Goal: Task Accomplishment & Management: Manage account settings

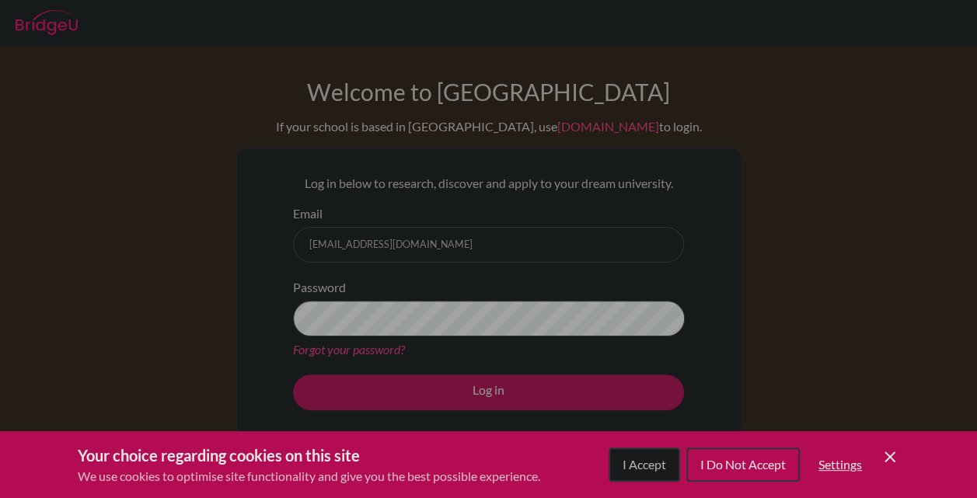
click at [435, 326] on div "Cookie Preferences" at bounding box center [488, 249] width 977 height 498
drag, startPoint x: 0, startPoint y: 0, endPoint x: 435, endPoint y: 326, distance: 544.0
click at [435, 326] on div "Cookie Preferences" at bounding box center [488, 249] width 977 height 498
click at [375, 352] on div "Cookie Preferences" at bounding box center [488, 249] width 977 height 498
click at [735, 264] on div "Cookie Preferences" at bounding box center [488, 249] width 977 height 498
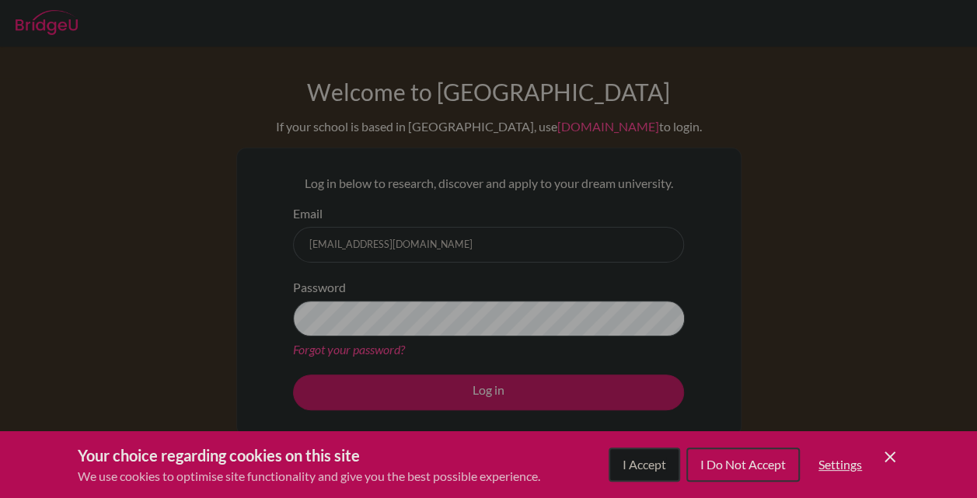
click at [735, 264] on div "Cookie Preferences" at bounding box center [488, 249] width 977 height 498
click at [889, 449] on icon "Cookie Control Close Icon" at bounding box center [889, 457] width 19 height 19
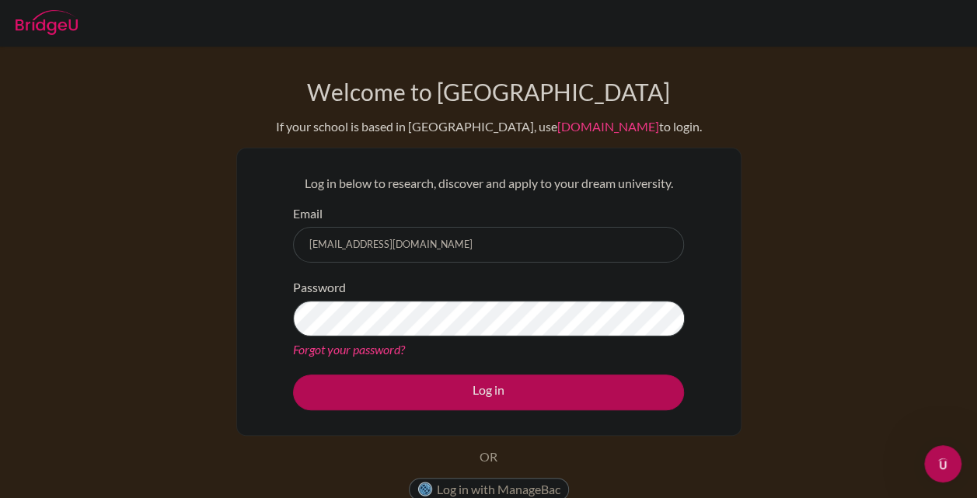
click at [336, 344] on link "Forgot your password?" at bounding box center [349, 349] width 112 height 15
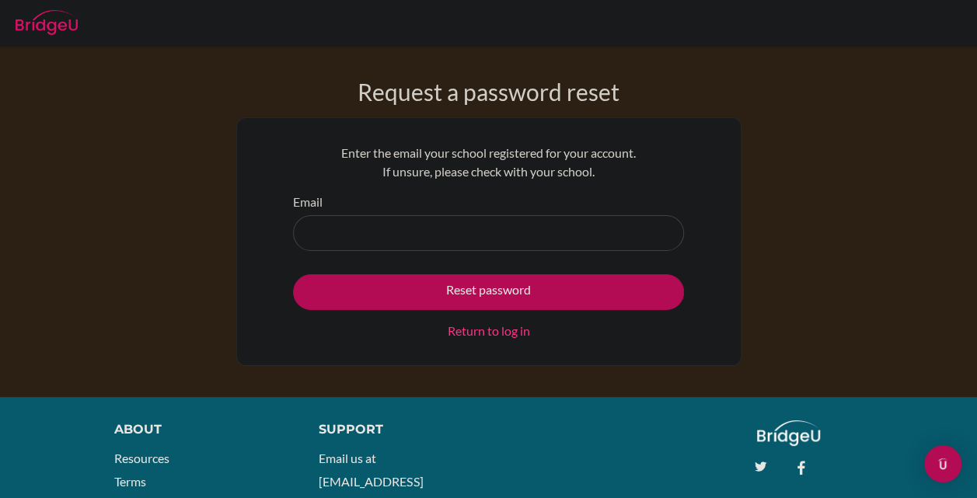
click at [465, 238] on input "Email" at bounding box center [488, 233] width 391 height 36
type input "s504450@asb.ac.th"
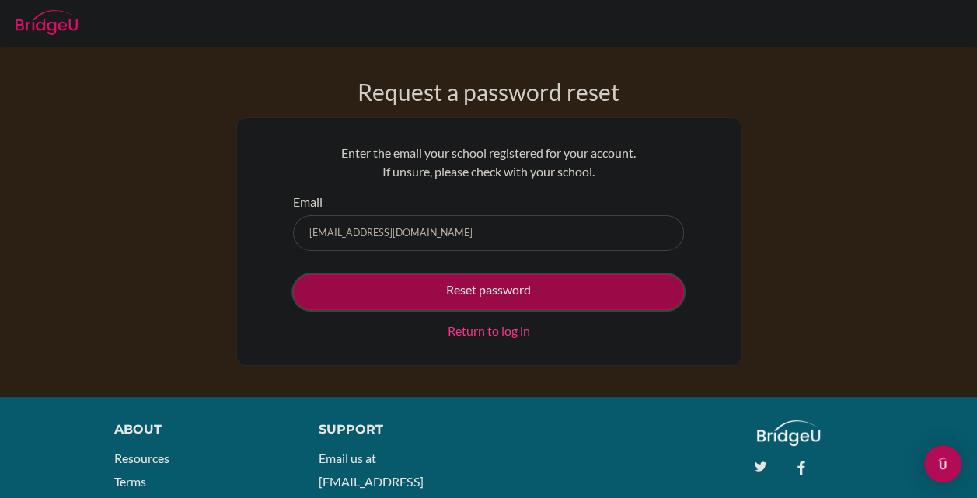
click at [391, 302] on button "Reset password" at bounding box center [488, 292] width 391 height 36
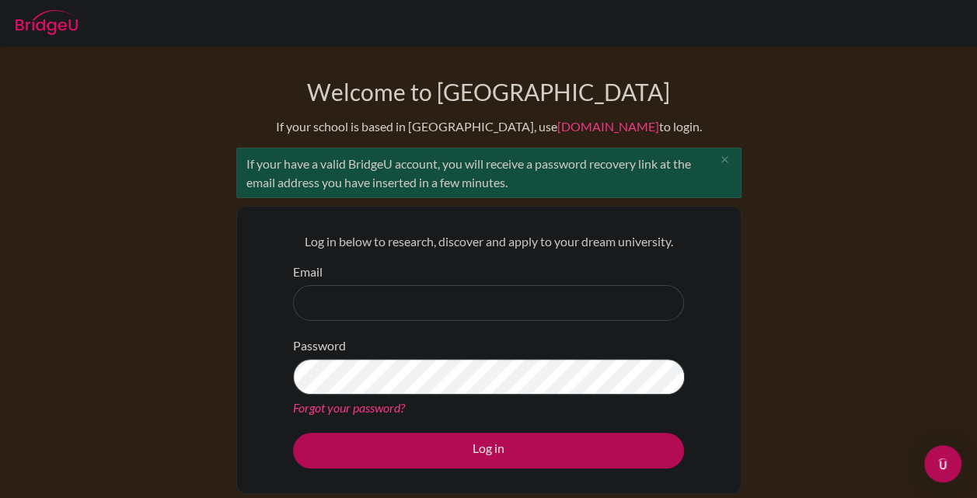
click at [436, 305] on input "Email" at bounding box center [488, 303] width 391 height 36
type input "[EMAIL_ADDRESS][DOMAIN_NAME]"
click at [373, 409] on link "Forgot your password?" at bounding box center [349, 407] width 112 height 15
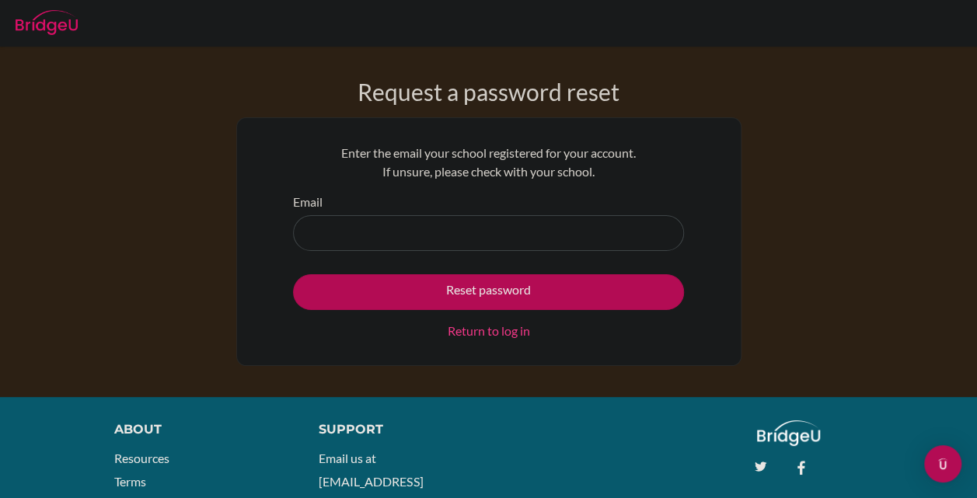
click at [412, 250] on form "Email Reset password Return to log in" at bounding box center [488, 267] width 391 height 148
click at [406, 242] on input "Email" at bounding box center [488, 233] width 391 height 36
type input "[EMAIL_ADDRESS][DOMAIN_NAME]"
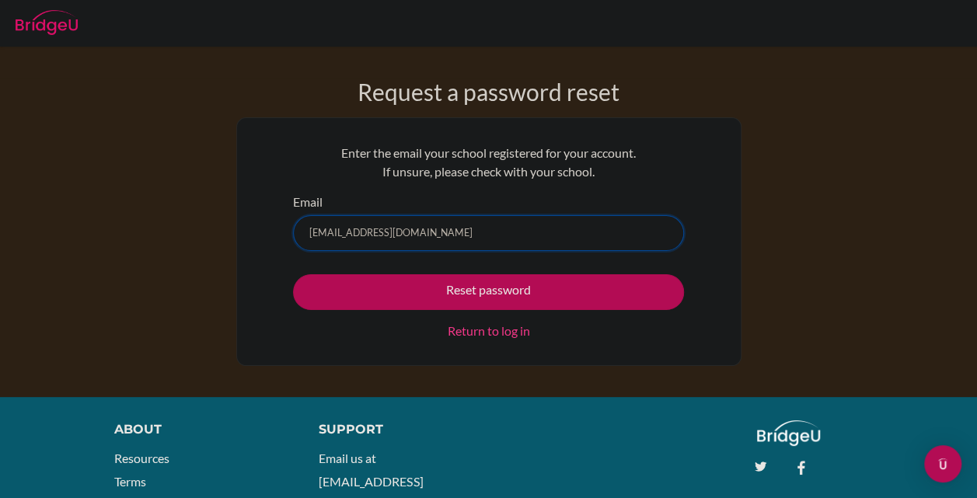
click at [293, 274] on button "Reset password" at bounding box center [488, 292] width 391 height 36
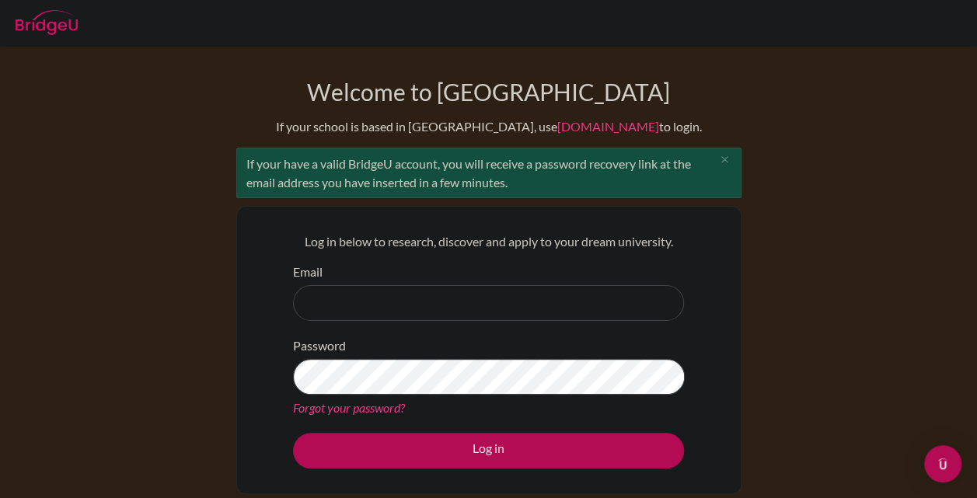
click at [654, 292] on input "Email" at bounding box center [488, 303] width 391 height 36
type input "tambarkhana@gmail.com"
click at [359, 413] on link "Forgot your password?" at bounding box center [349, 407] width 112 height 15
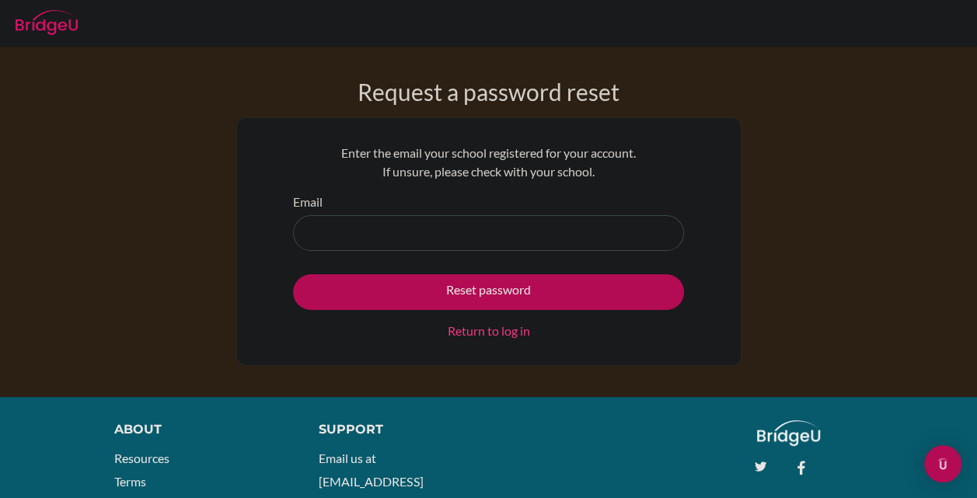
click at [413, 232] on input "Email" at bounding box center [488, 233] width 391 height 36
type input "[EMAIL_ADDRESS][DOMAIN_NAME]"
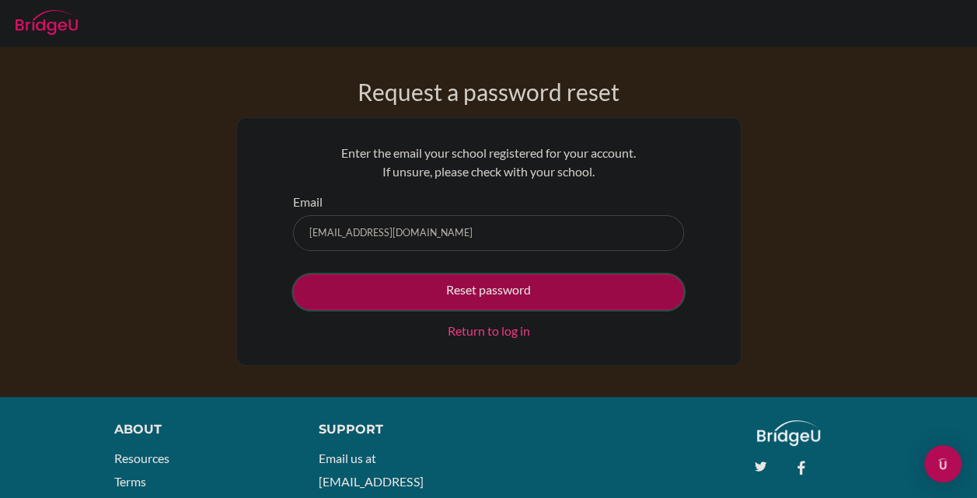
click at [403, 304] on button "Reset password" at bounding box center [488, 292] width 391 height 36
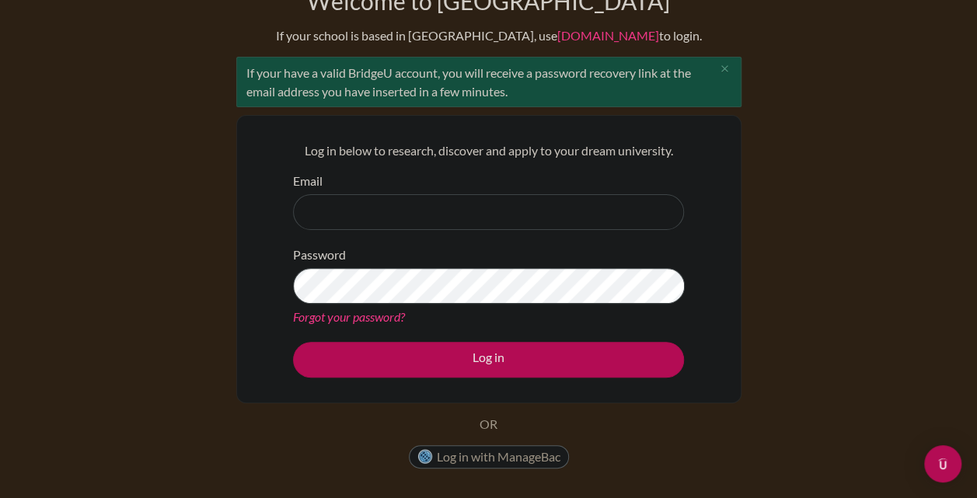
scroll to position [92, 0]
